Goal: Task Accomplishment & Management: Use online tool/utility

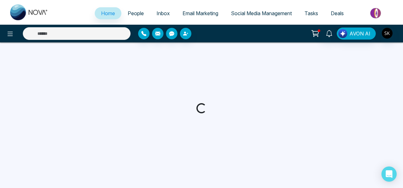
click at [3, 35] on div at bounding box center [67, 33] width 134 height 13
select select "*"
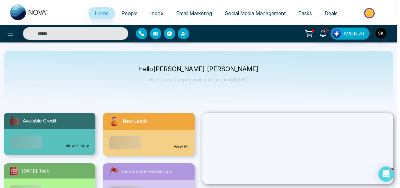
click at [12, 32] on div "Announcement Don't show again" at bounding box center [200, 94] width 400 height 188
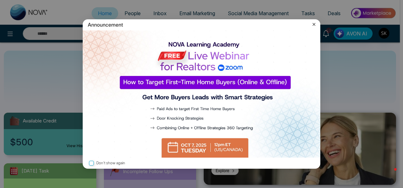
click at [314, 23] on icon at bounding box center [314, 24] width 3 height 3
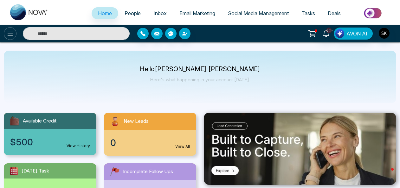
click at [14, 35] on button at bounding box center [10, 33] width 13 height 13
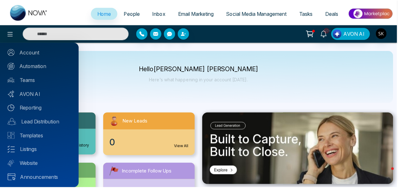
scroll to position [68, 0]
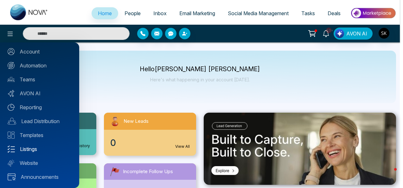
click at [33, 147] on link "Listings" at bounding box center [40, 149] width 64 height 8
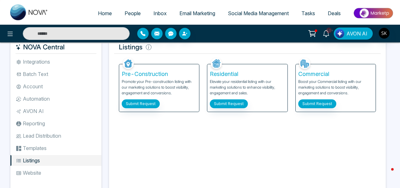
scroll to position [11, 0]
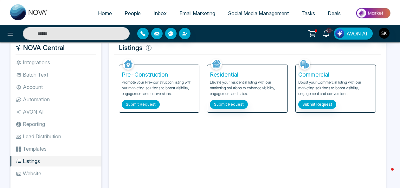
click at [150, 103] on button "Submit Request" at bounding box center [141, 104] width 38 height 9
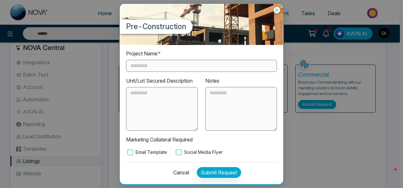
click at [275, 10] on icon at bounding box center [277, 10] width 6 height 6
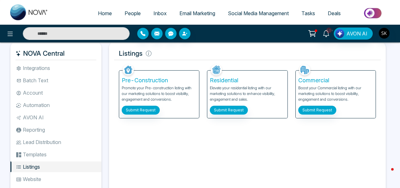
scroll to position [0, 0]
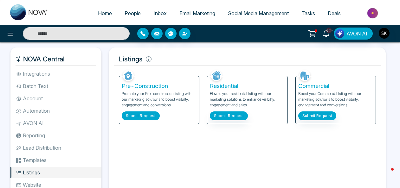
click at [128, 113] on button "Submit Request" at bounding box center [141, 115] width 38 height 9
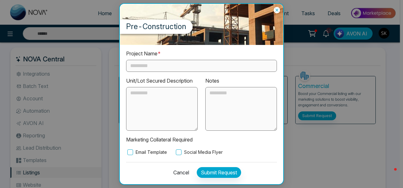
click at [279, 8] on icon at bounding box center [277, 10] width 6 height 6
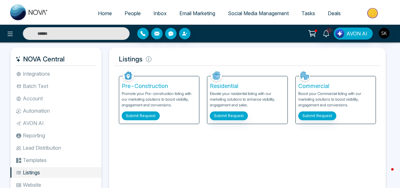
click at [139, 115] on button "Submit Request" at bounding box center [141, 115] width 38 height 9
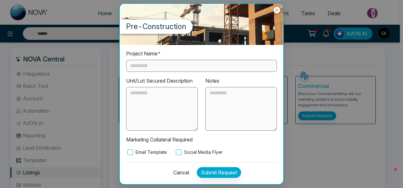
click at [166, 65] on input "text" at bounding box center [201, 66] width 151 height 12
click at [279, 9] on icon at bounding box center [277, 10] width 6 height 6
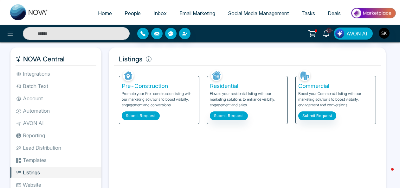
click at [144, 117] on button "Submit Request" at bounding box center [141, 115] width 38 height 9
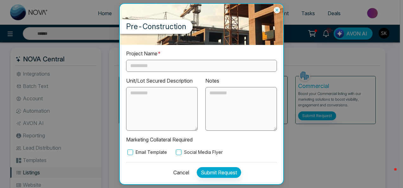
click at [180, 119] on textarea at bounding box center [162, 109] width 72 height 44
click at [229, 97] on textarea at bounding box center [241, 109] width 72 height 44
click at [276, 9] on icon at bounding box center [277, 10] width 6 height 6
